Goal: Transaction & Acquisition: Download file/media

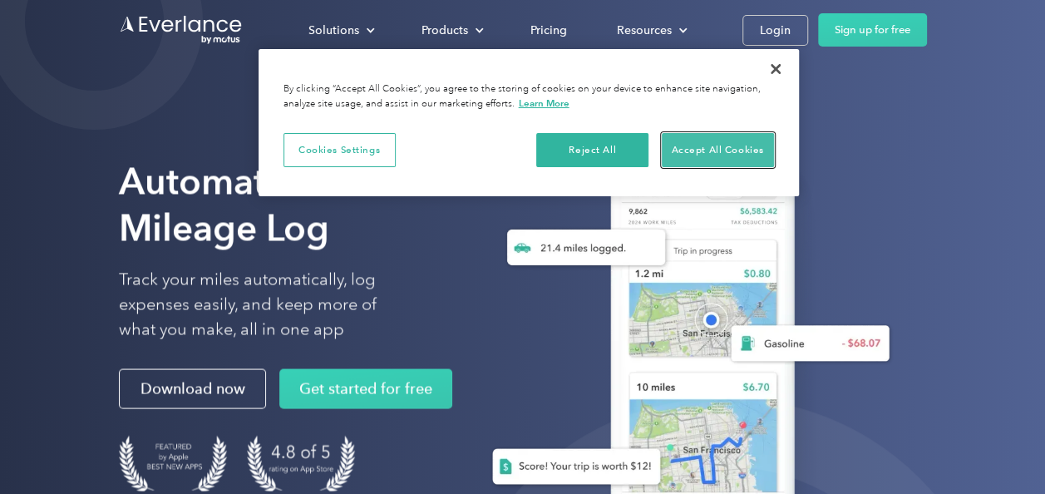
click at [742, 150] on button "Accept All Cookies" at bounding box center [717, 150] width 112 height 35
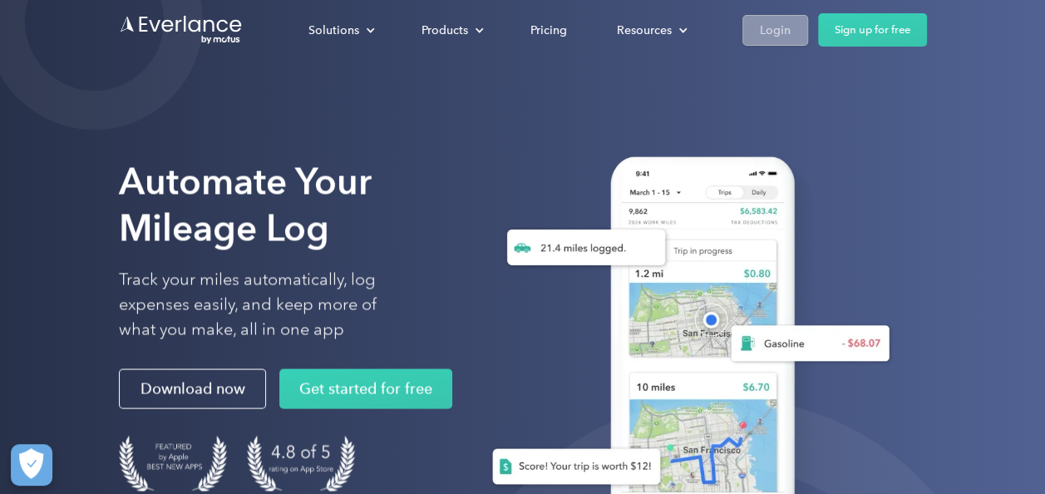
click at [764, 33] on div "Login" at bounding box center [774, 30] width 31 height 21
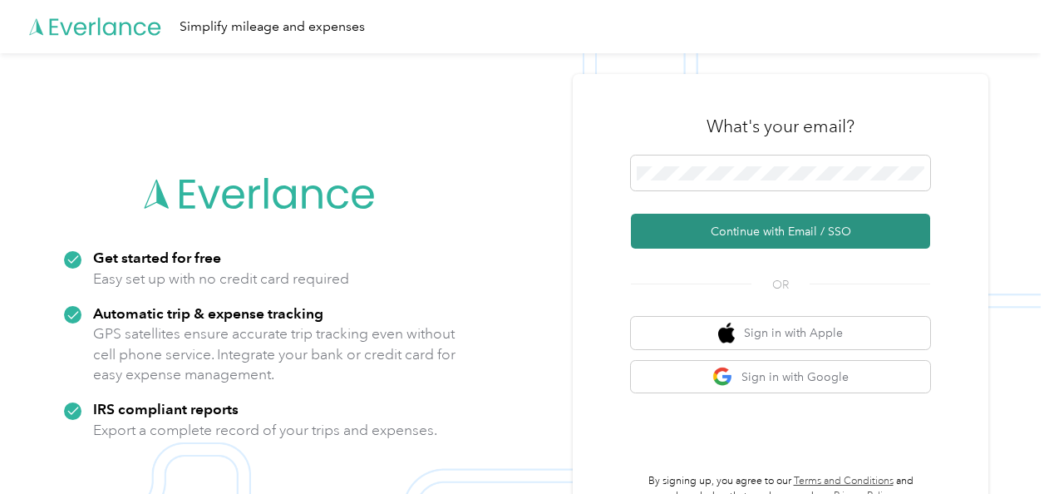
click at [740, 233] on button "Continue with Email / SSO" at bounding box center [780, 231] width 299 height 35
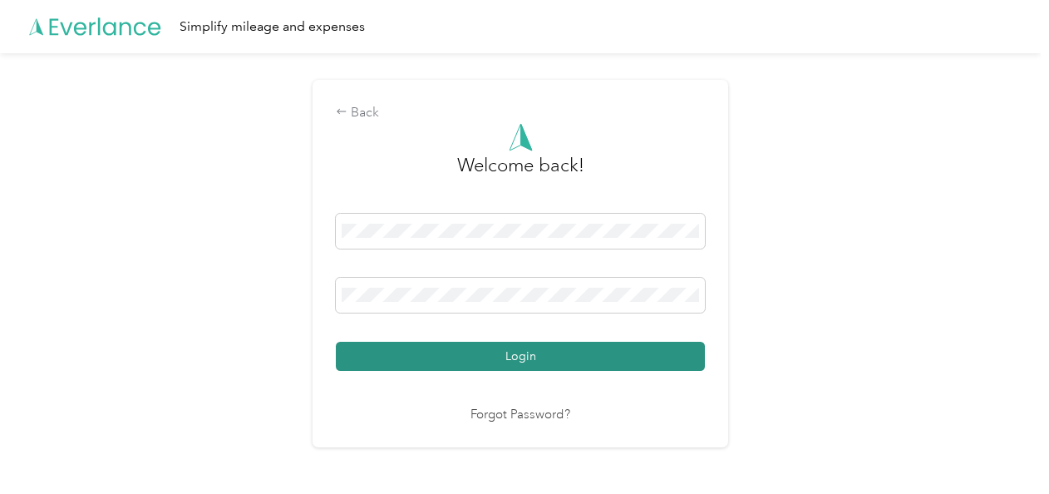
click at [609, 342] on button "Login" at bounding box center [520, 356] width 369 height 29
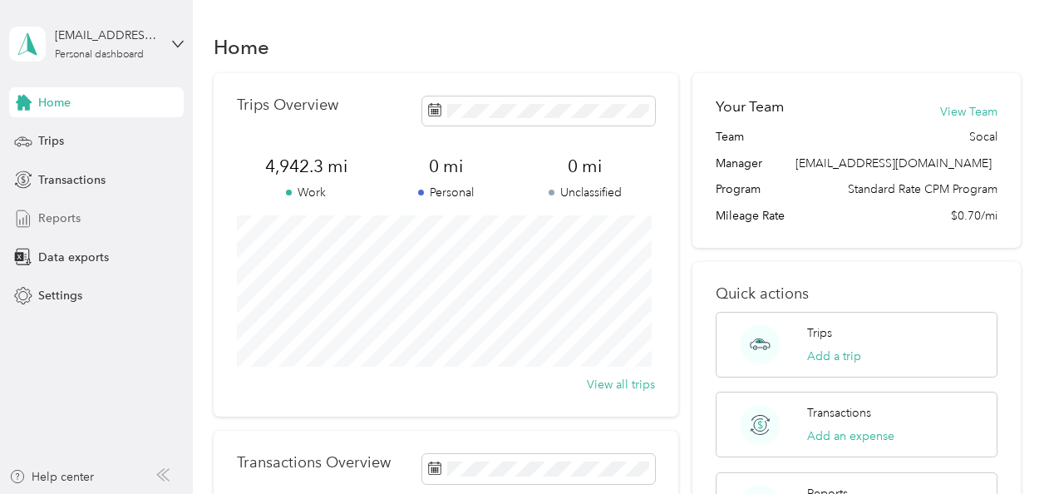
click at [120, 217] on div "Reports" at bounding box center [96, 219] width 174 height 30
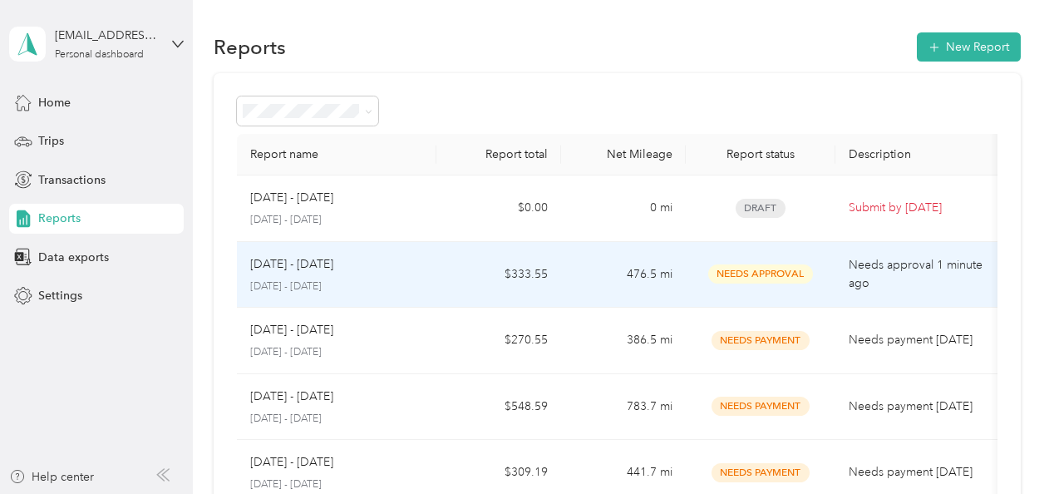
click at [354, 276] on div "Aug 25 - 31, 2025 August 25 - 31, 2025" at bounding box center [336, 274] width 173 height 39
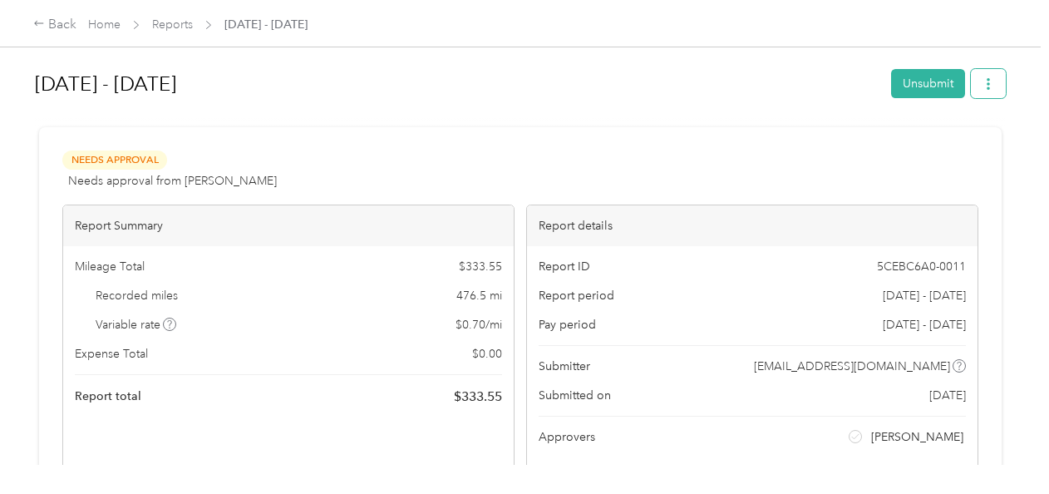
click at [979, 71] on button "button" at bounding box center [988, 83] width 35 height 29
click at [960, 143] on span "Download" at bounding box center [936, 143] width 55 height 17
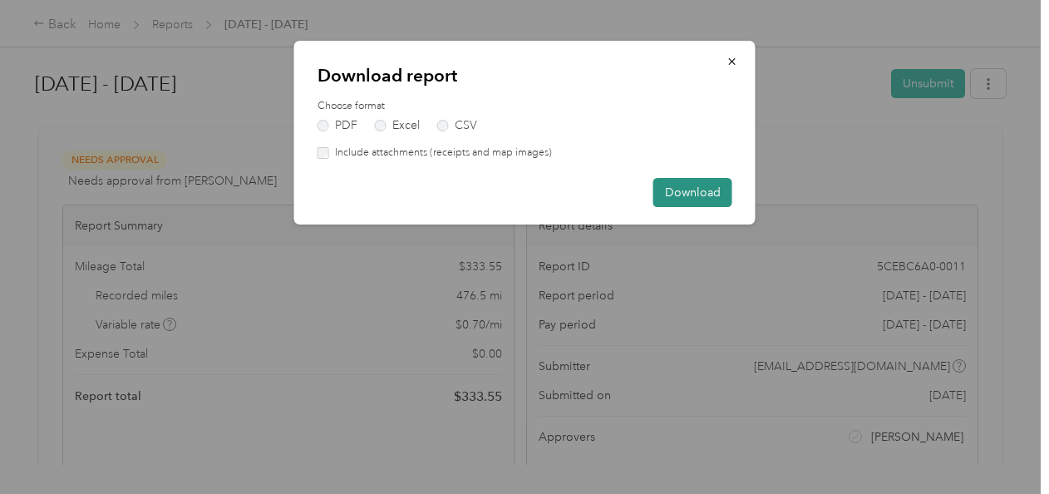
click at [705, 192] on button "Download" at bounding box center [692, 192] width 79 height 29
